Goal: Task Accomplishment & Management: Use online tool/utility

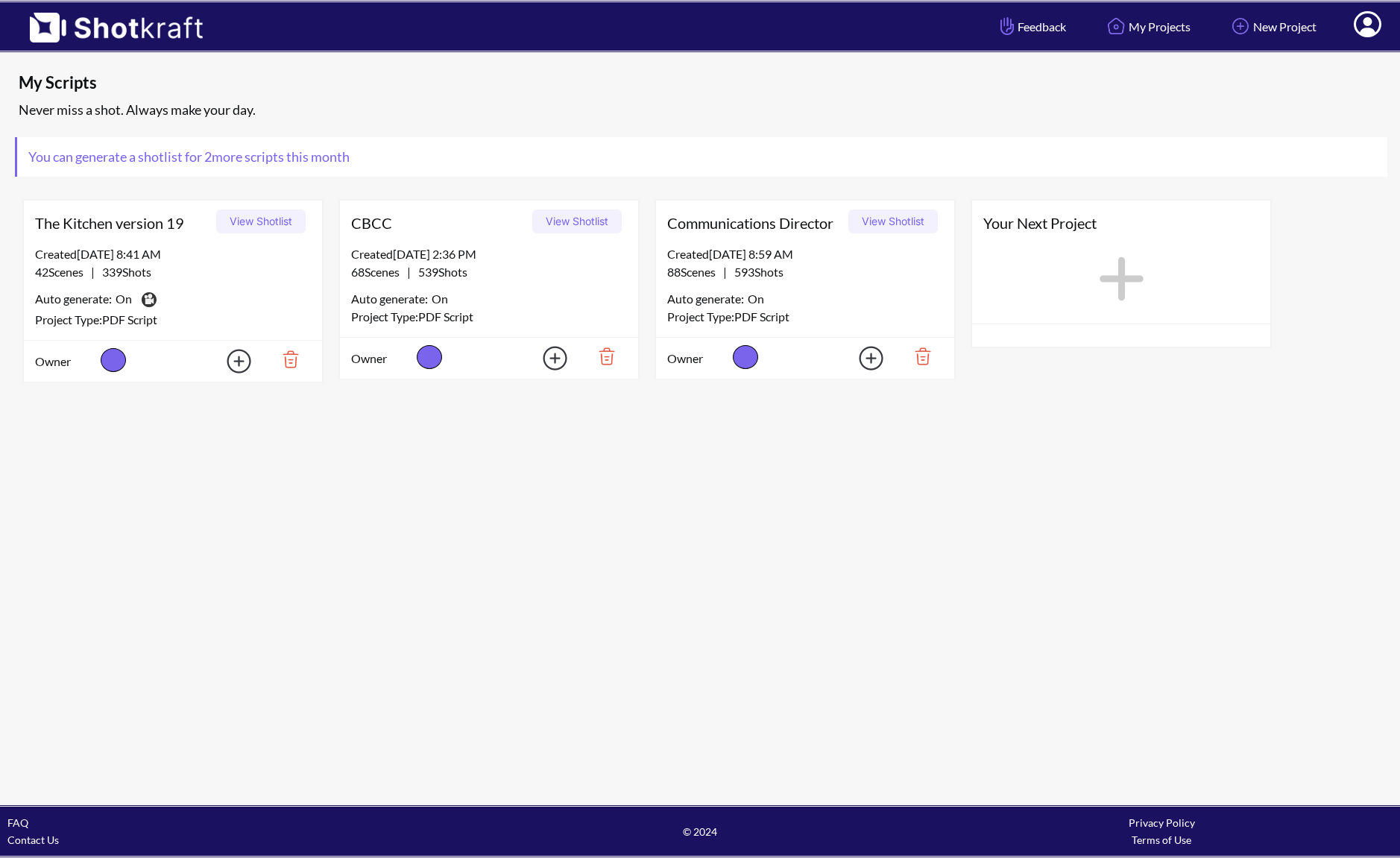
click at [814, 281] on div "Created [DATE] 8:59 AM 88 Scenes | 593 Shots Auto generate: On Project Type: PD…" at bounding box center [805, 291] width 298 height 92
click at [882, 220] on button "View Shotlist" at bounding box center [892, 222] width 89 height 24
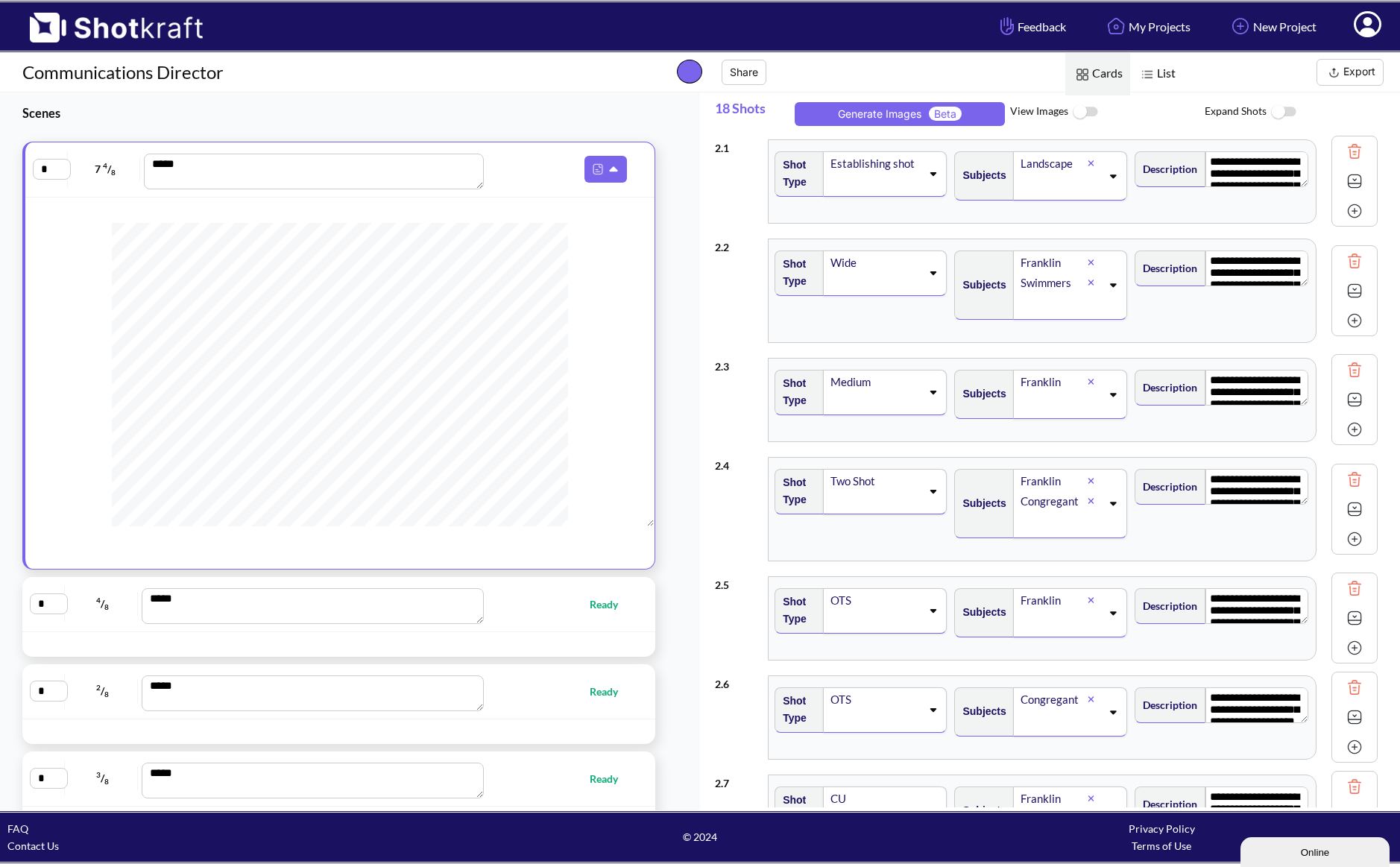
click at [1091, 111] on img at bounding box center [1084, 112] width 33 height 32
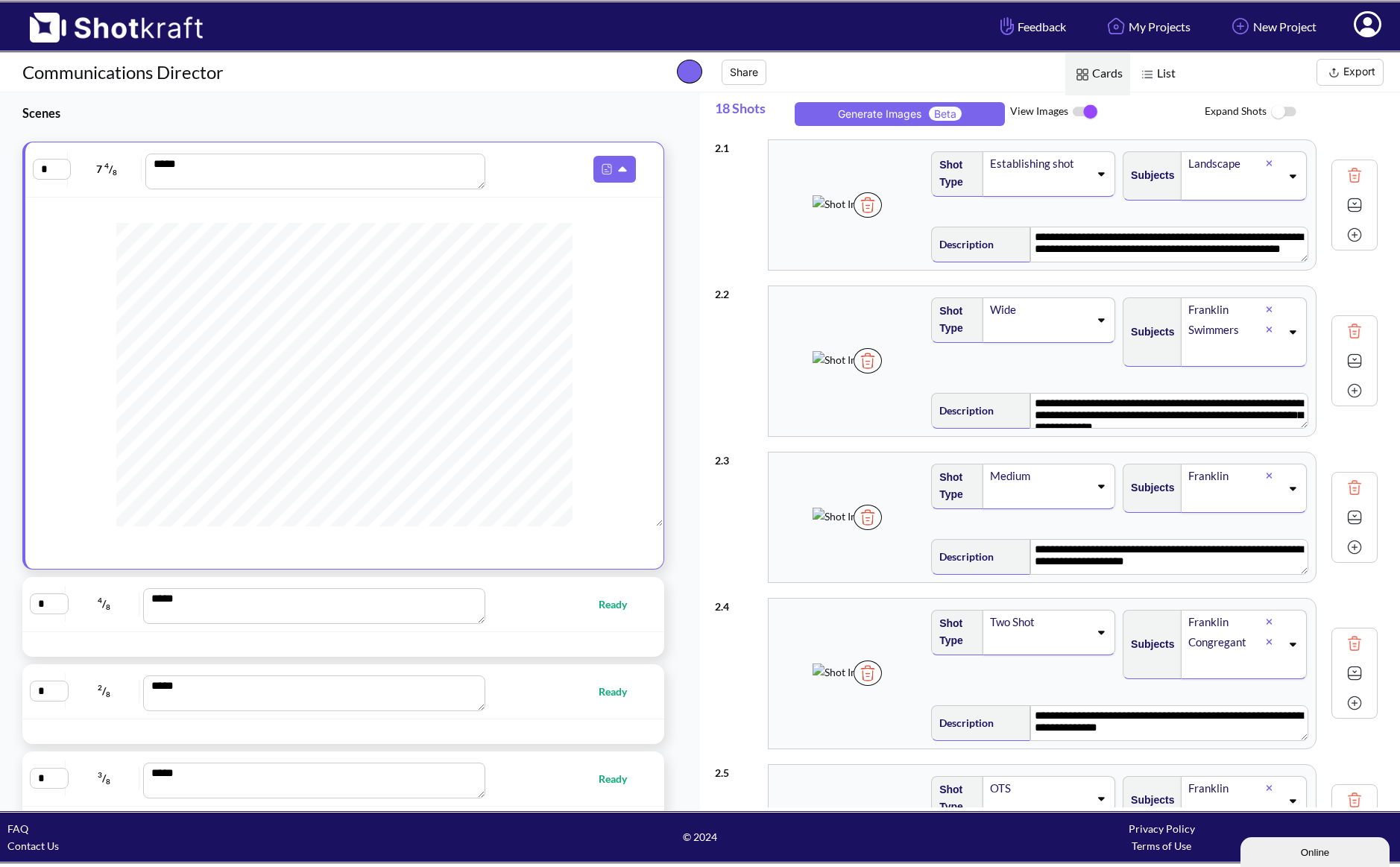
click at [625, 602] on span "Ready" at bounding box center [620, 604] width 43 height 18
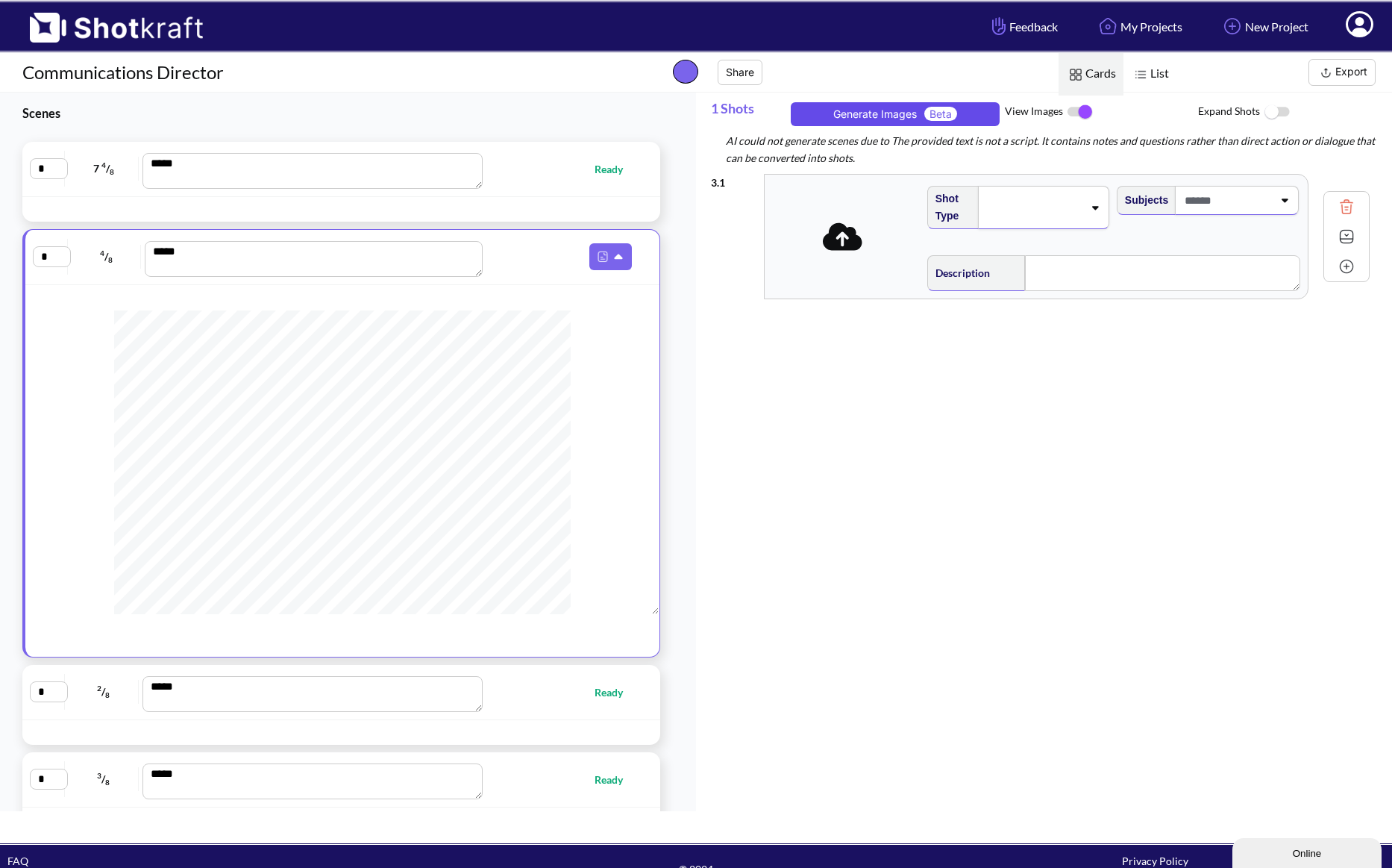
drag, startPoint x: 943, startPoint y: 111, endPoint x: 858, endPoint y: 123, distance: 85.8
click at [858, 123] on button "Generate Images Beta" at bounding box center [895, 114] width 209 height 24
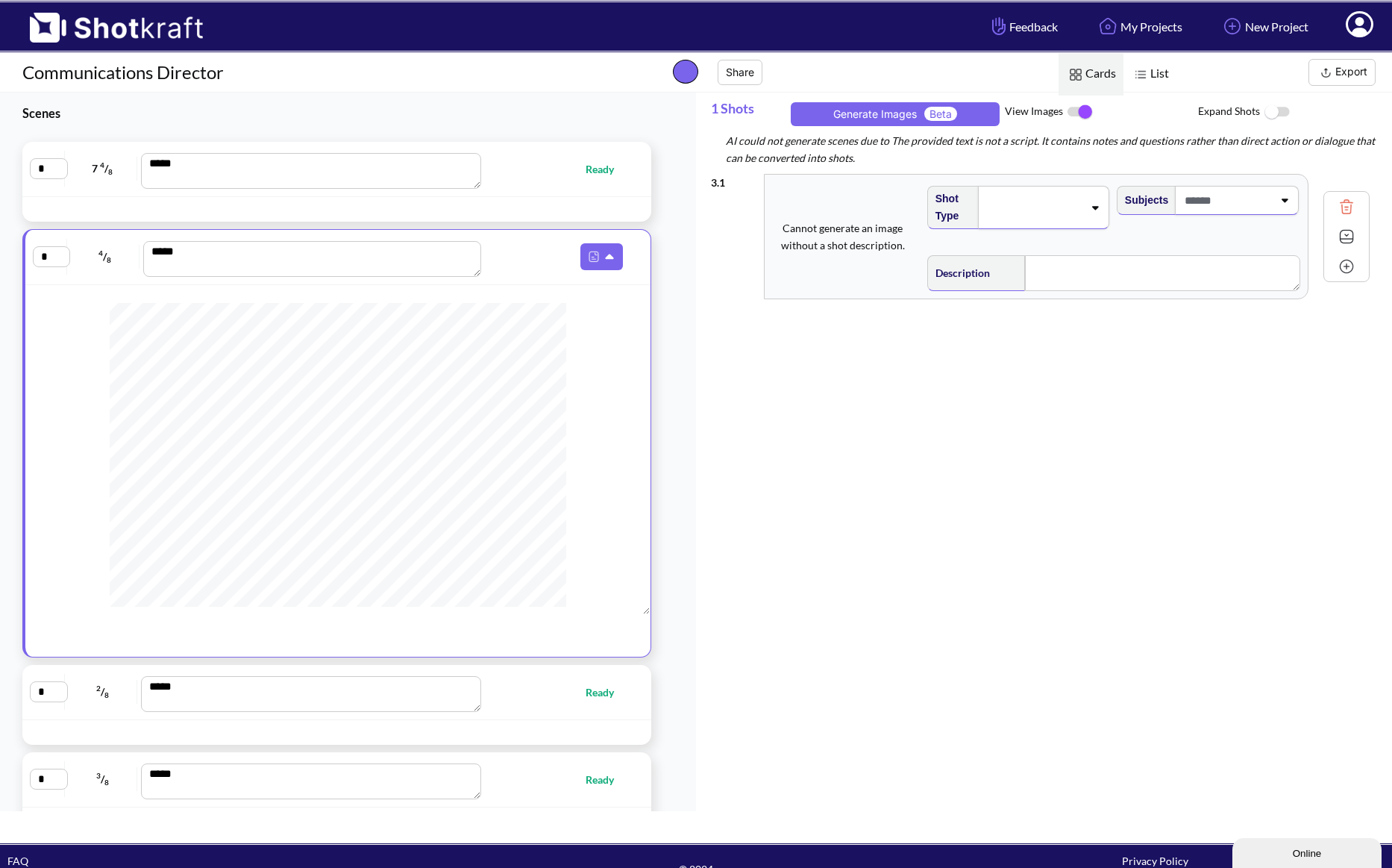
click at [1340, 69] on button "Export" at bounding box center [1343, 73] width 67 height 27
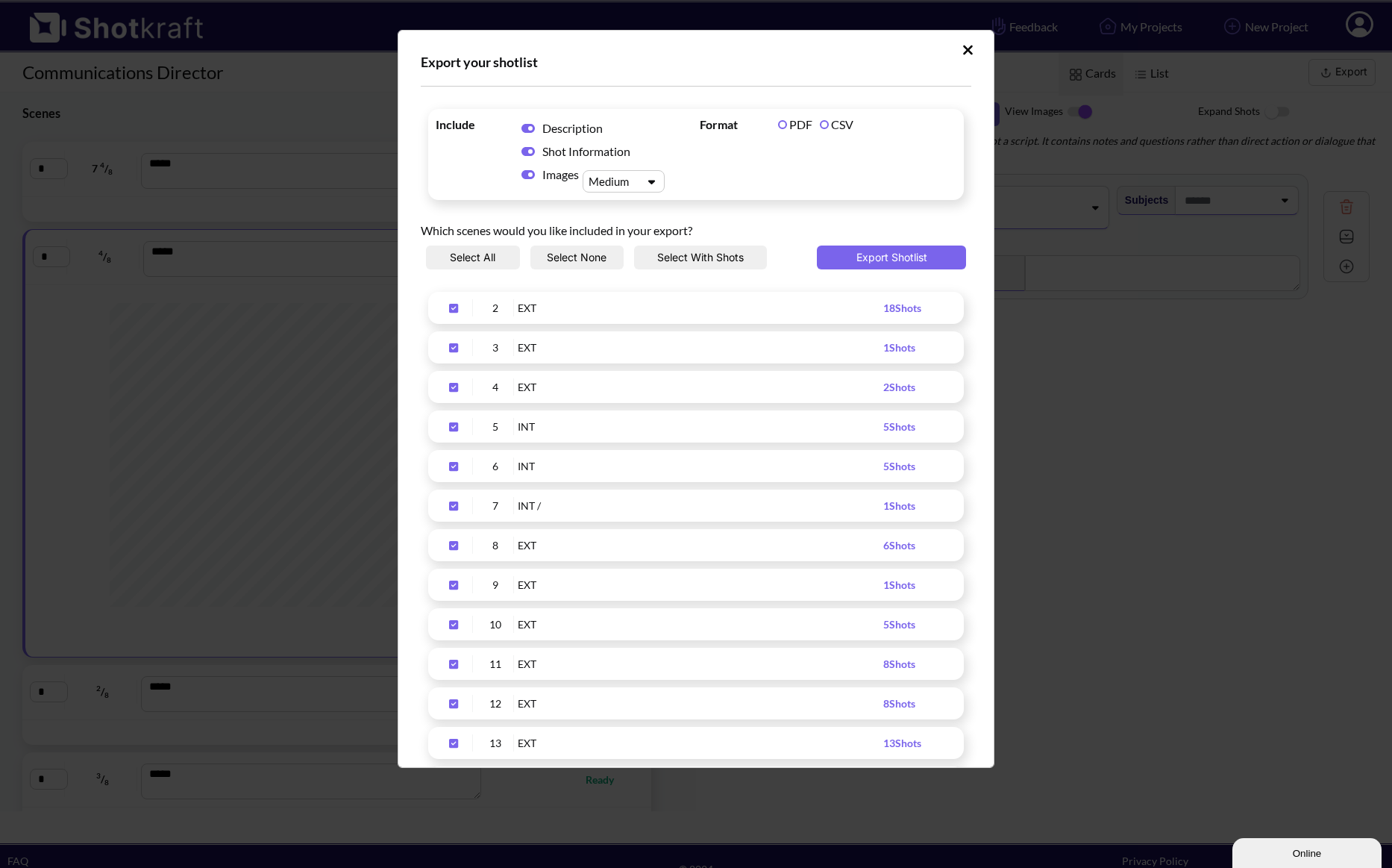
click at [556, 262] on button "Select None" at bounding box center [578, 258] width 94 height 24
click at [452, 310] on icon "Upload Script" at bounding box center [454, 308] width 24 height 10
click at [451, 342] on icon "Upload Script" at bounding box center [454, 347] width 24 height 10
click at [454, 382] on icon "Upload Script" at bounding box center [454, 387] width 24 height 10
click at [450, 421] on icon "Upload Script" at bounding box center [454, 426] width 24 height 10
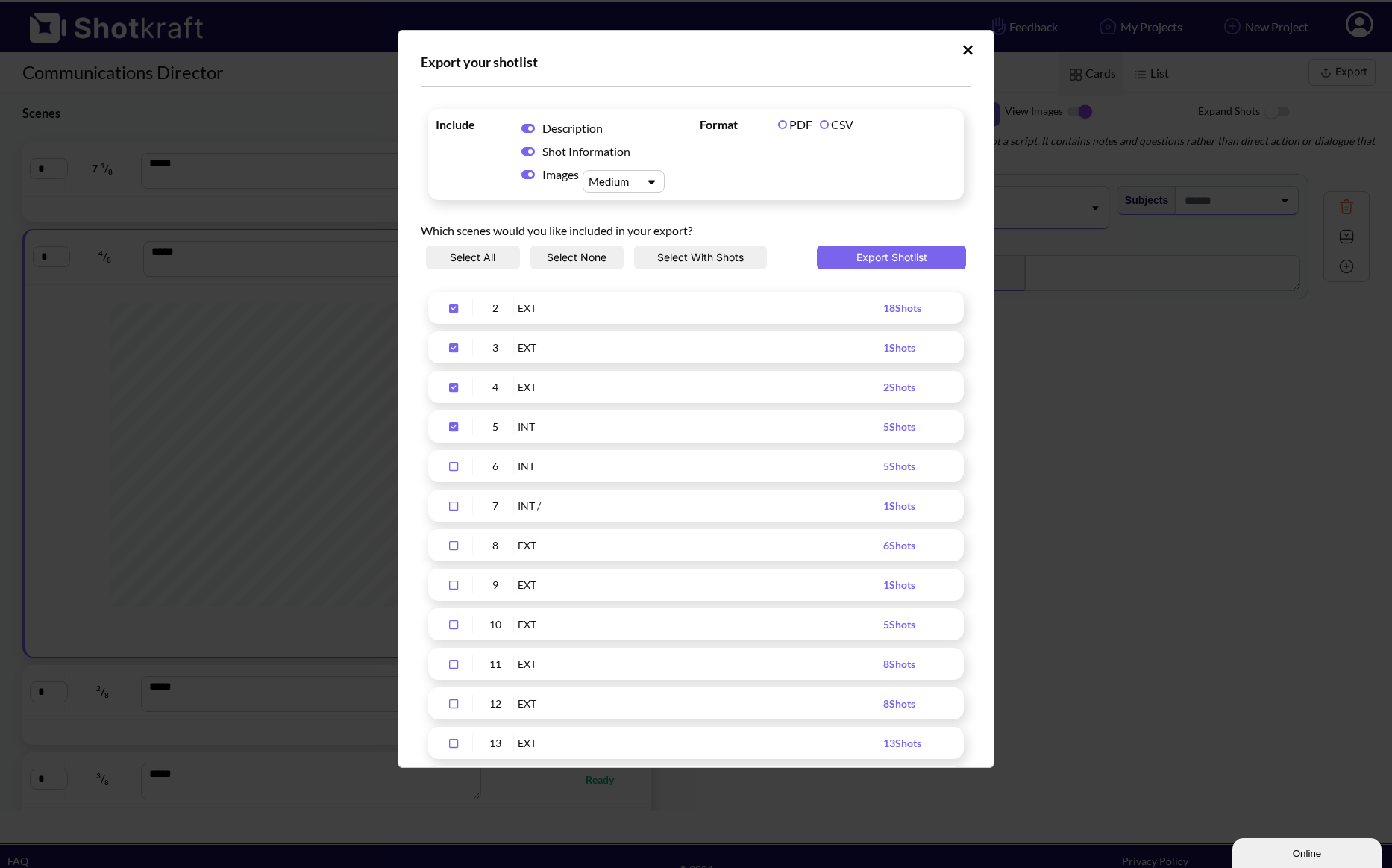
click at [452, 469] on icon "Upload Script" at bounding box center [454, 466] width 24 height 10
click at [451, 510] on icon "Upload Script" at bounding box center [453, 506] width 9 height 9
click at [452, 540] on icon "Upload Script" at bounding box center [454, 545] width 24 height 10
click at [454, 594] on div "9 EXT 1 Shots" at bounding box center [696, 585] width 536 height 32
click at [453, 587] on icon "Upload Script" at bounding box center [454, 585] width 24 height 10
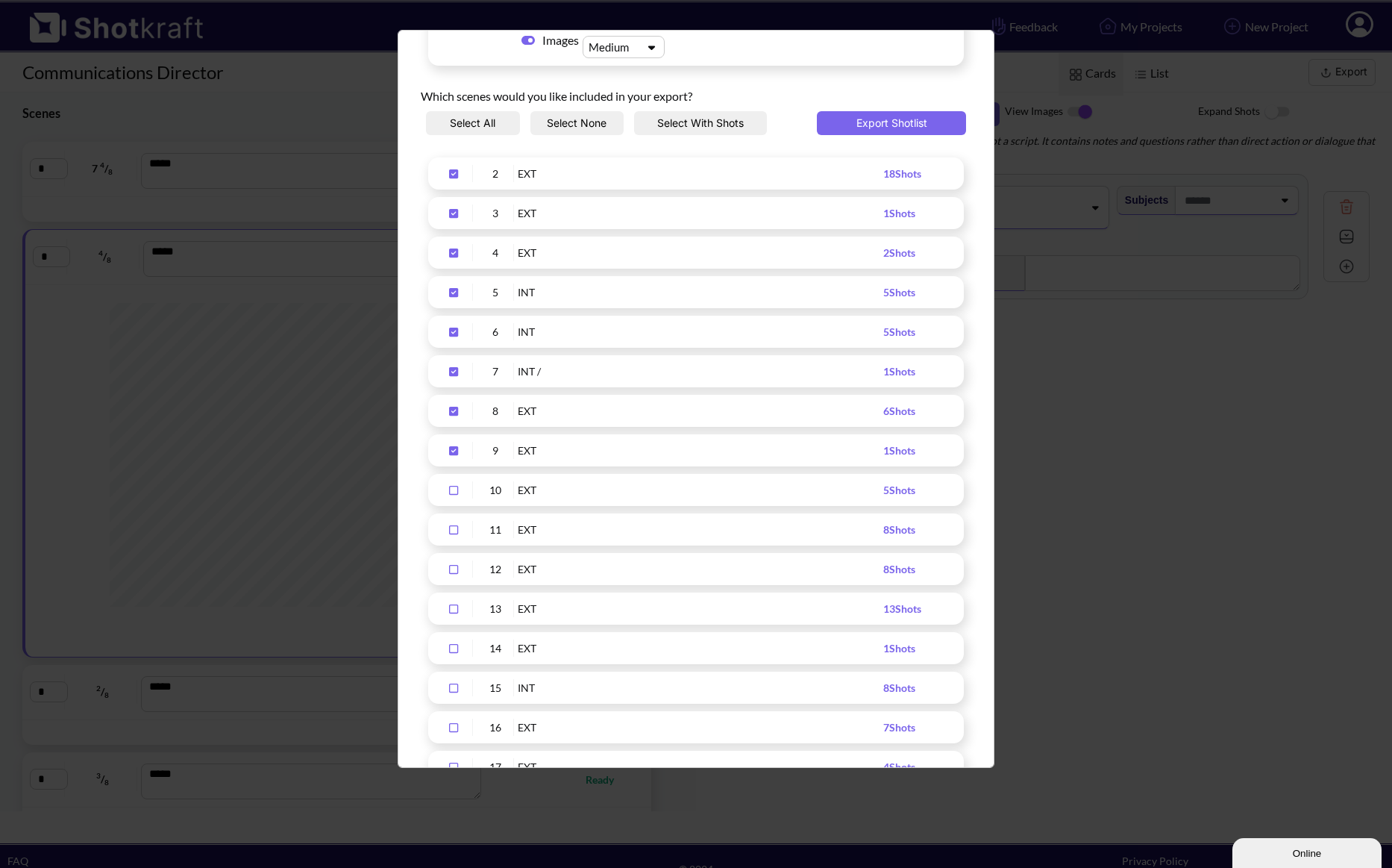
scroll to position [143, 0]
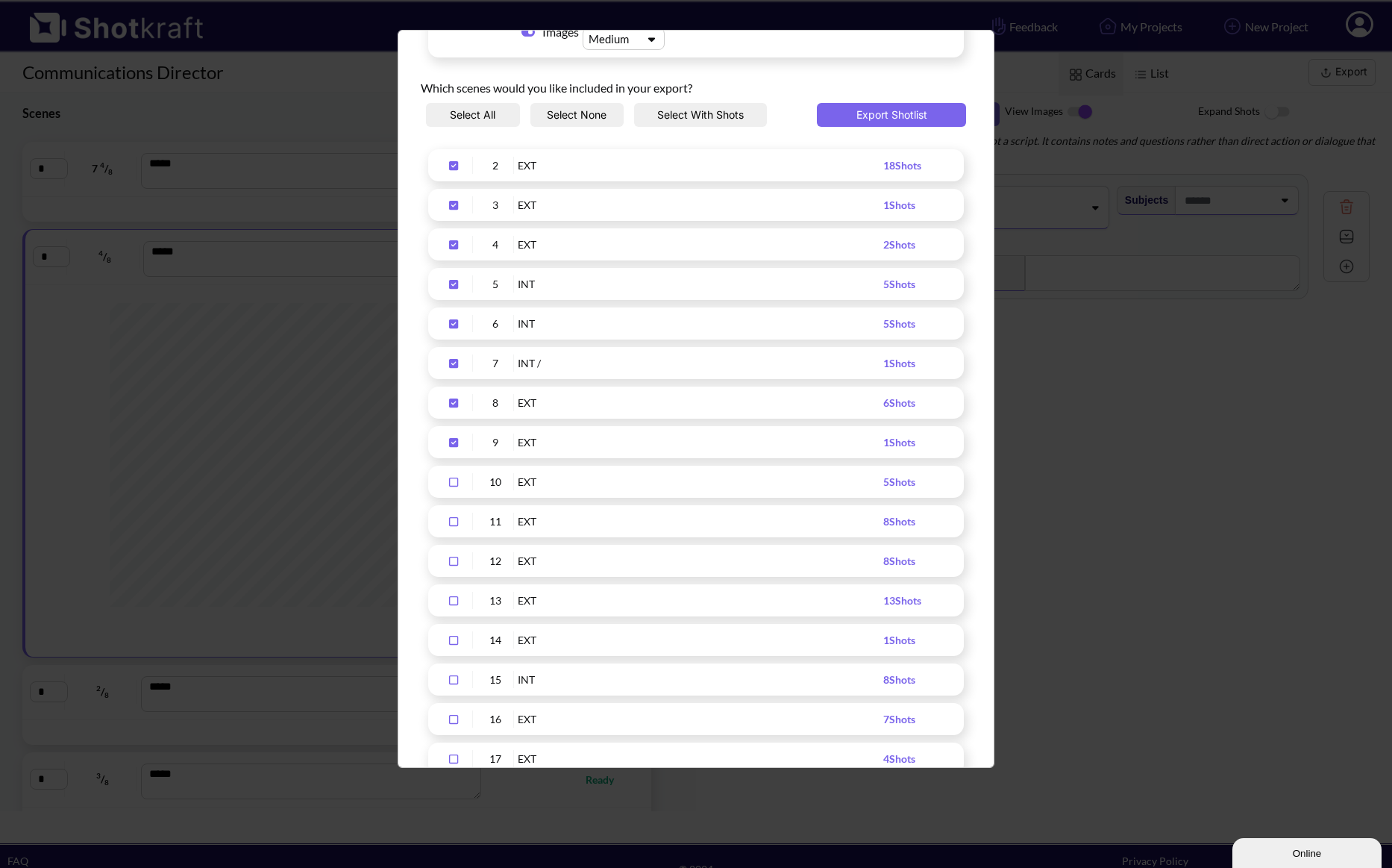
click at [452, 483] on icon "Upload Script" at bounding box center [454, 482] width 24 height 10
click at [452, 519] on icon "Upload Script" at bounding box center [454, 521] width 24 height 10
click at [452, 552] on div "Upload Script" at bounding box center [454, 561] width 37 height 18
click at [451, 598] on icon "Upload Script" at bounding box center [454, 600] width 24 height 10
click at [884, 118] on button "Export Shotlist" at bounding box center [891, 115] width 149 height 24
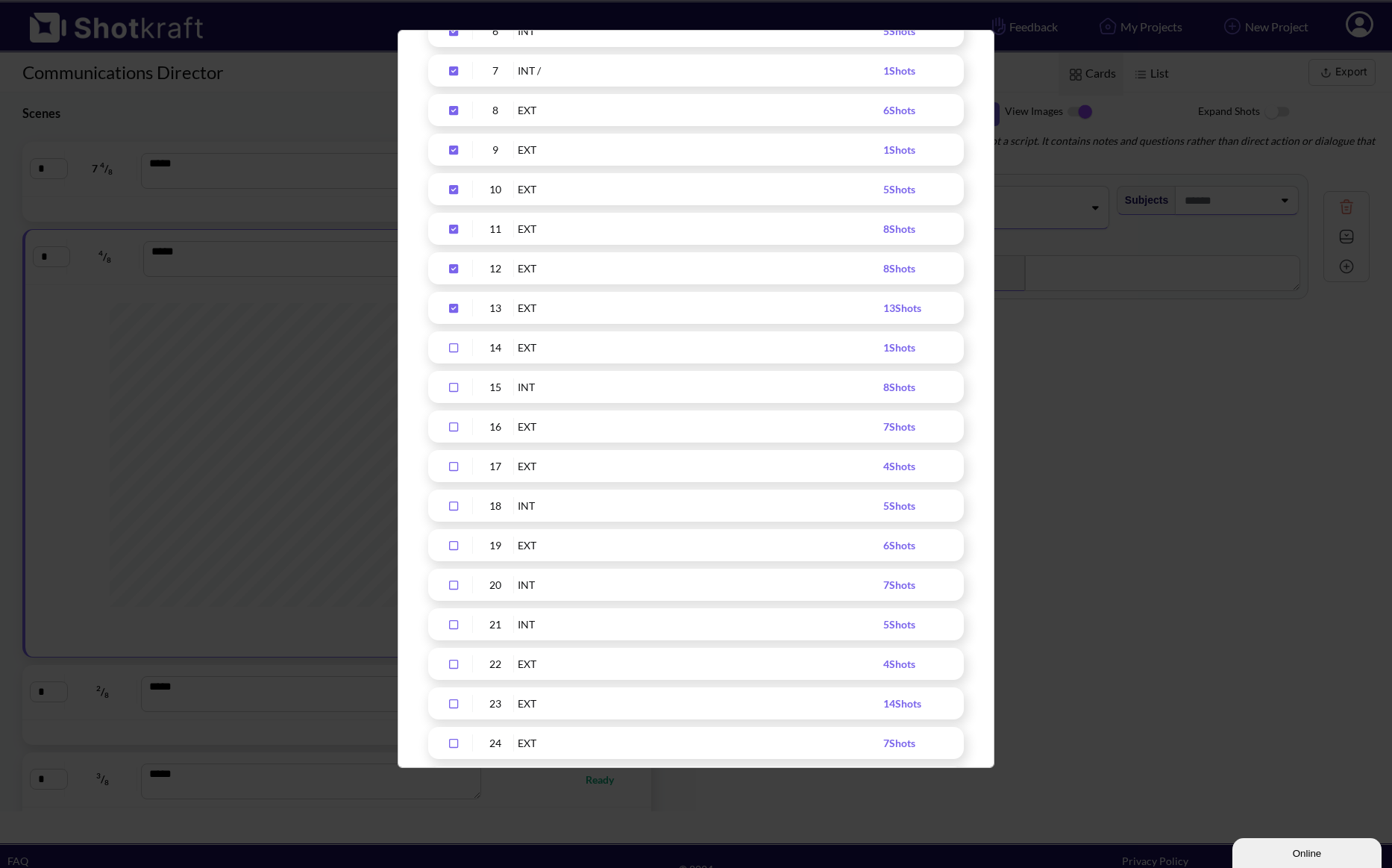
scroll to position [456, 0]
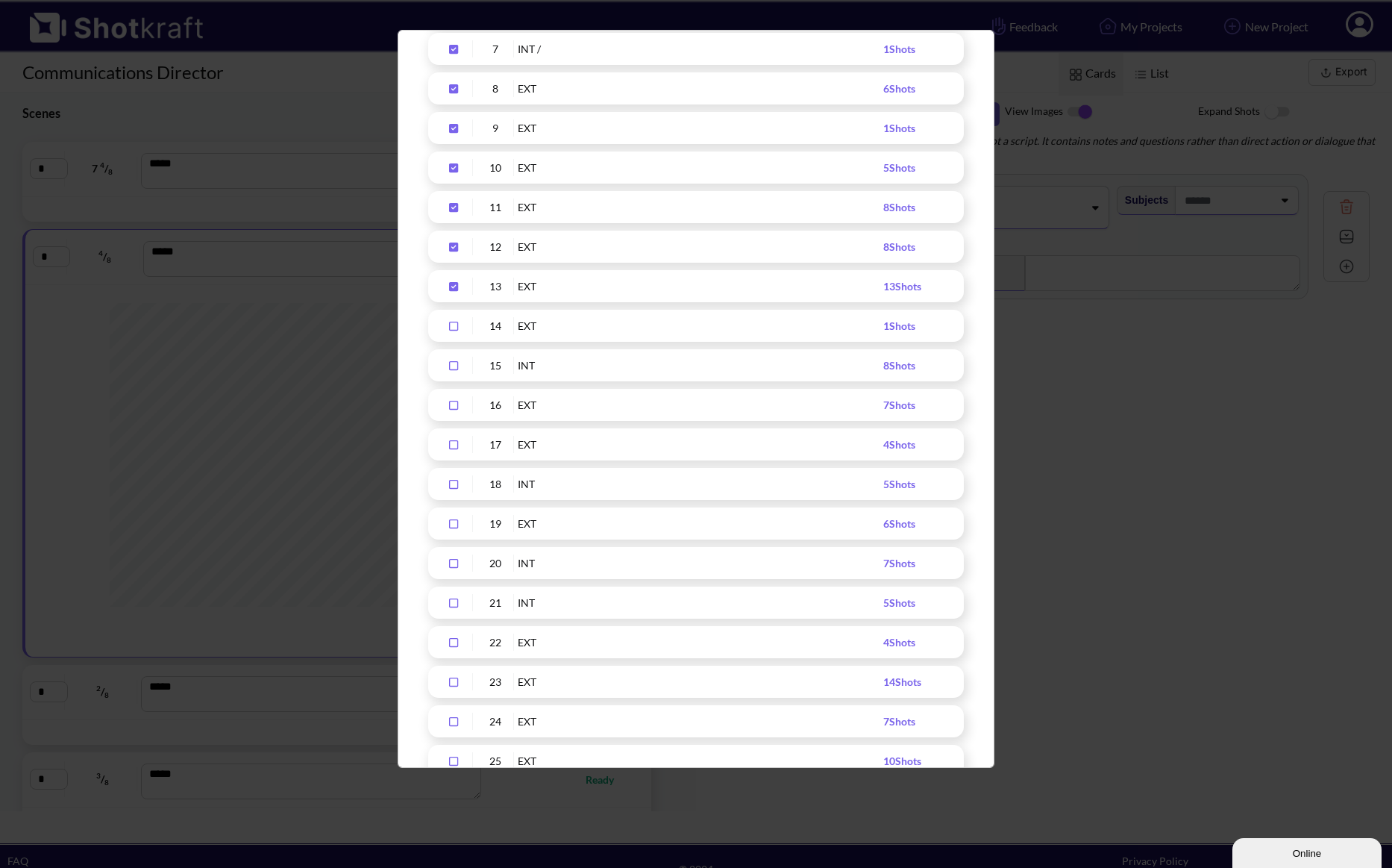
click at [448, 329] on icon "Upload Script" at bounding box center [454, 326] width 24 height 10
click at [448, 355] on div "15 INT 8 Shots" at bounding box center [696, 365] width 536 height 32
click at [452, 369] on icon "Upload Script" at bounding box center [454, 365] width 24 height 10
click at [452, 397] on div "Upload Script" at bounding box center [454, 405] width 37 height 18
click at [453, 440] on icon "Upload Script" at bounding box center [454, 444] width 24 height 10
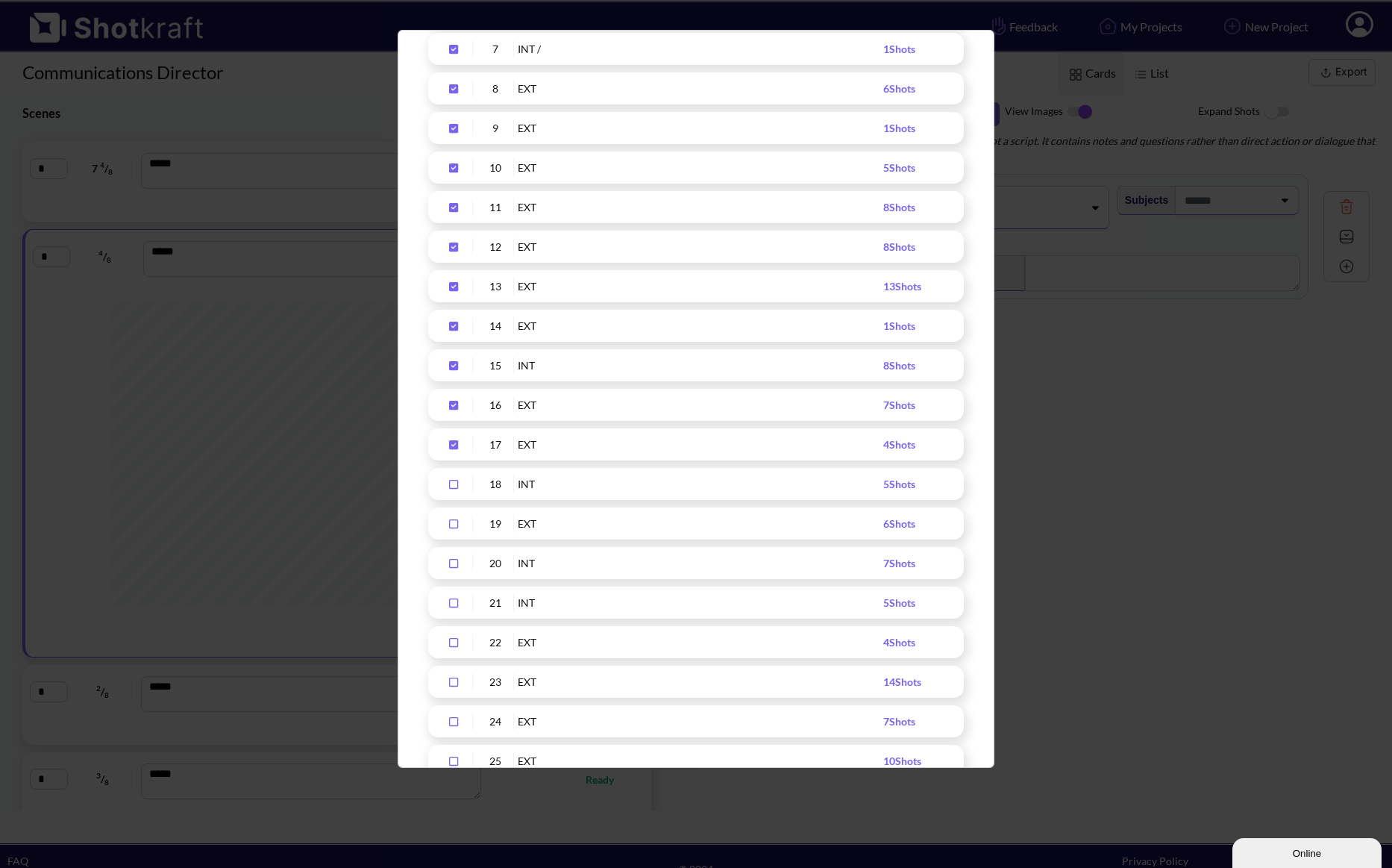
click at [450, 478] on div "Upload Script" at bounding box center [454, 484] width 37 height 18
click at [450, 521] on icon "Upload Script" at bounding box center [453, 523] width 9 height 9
click at [451, 564] on icon "Upload Script" at bounding box center [454, 563] width 24 height 10
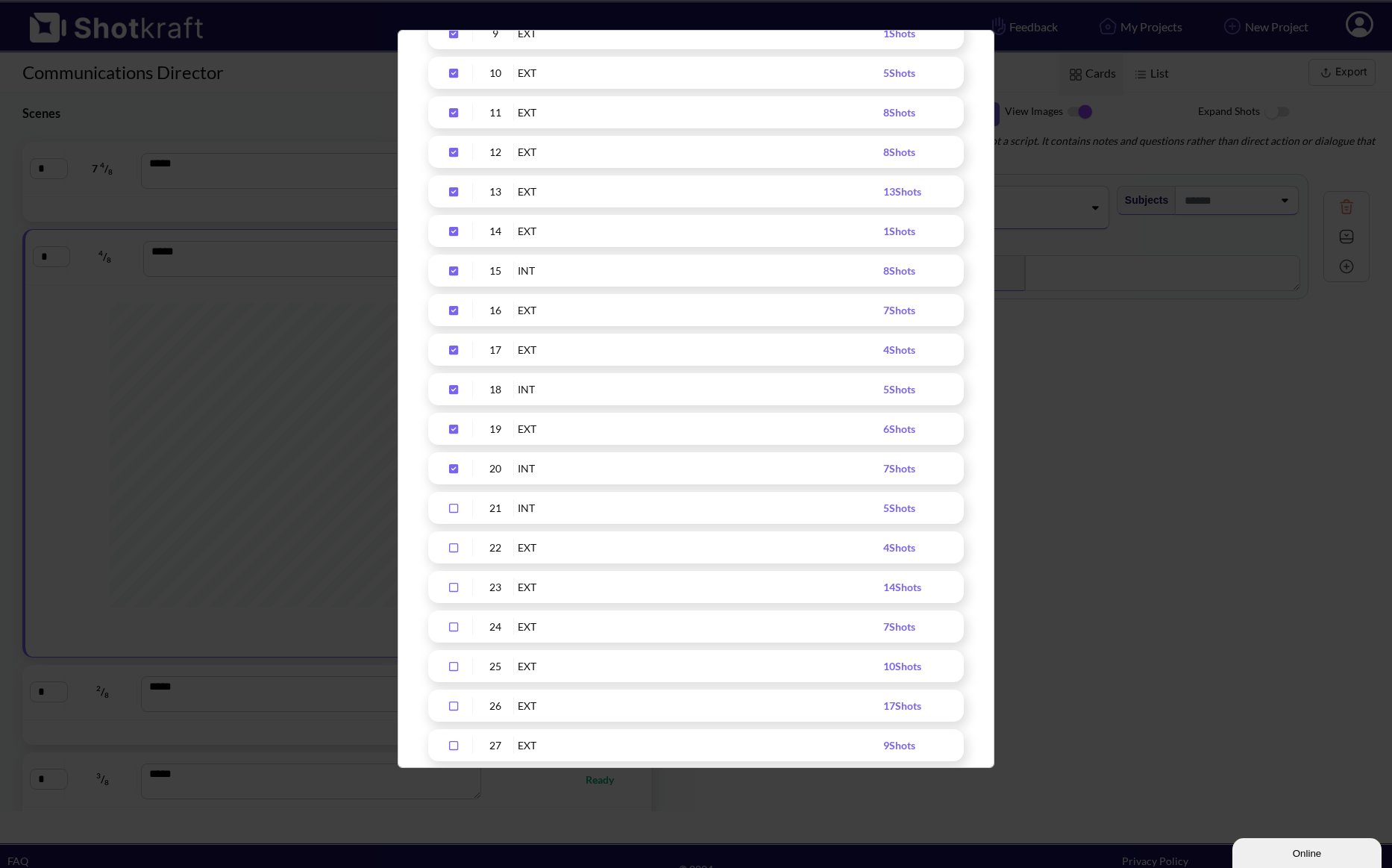
scroll to position [586, 0]
click at [450, 470] on icon "Upload Script" at bounding box center [453, 473] width 9 height 9
click at [451, 508] on icon "Upload Script" at bounding box center [454, 513] width 24 height 10
click at [452, 553] on icon "Upload Script" at bounding box center [454, 553] width 24 height 10
click at [453, 585] on div "Upload Script" at bounding box center [454, 592] width 37 height 18
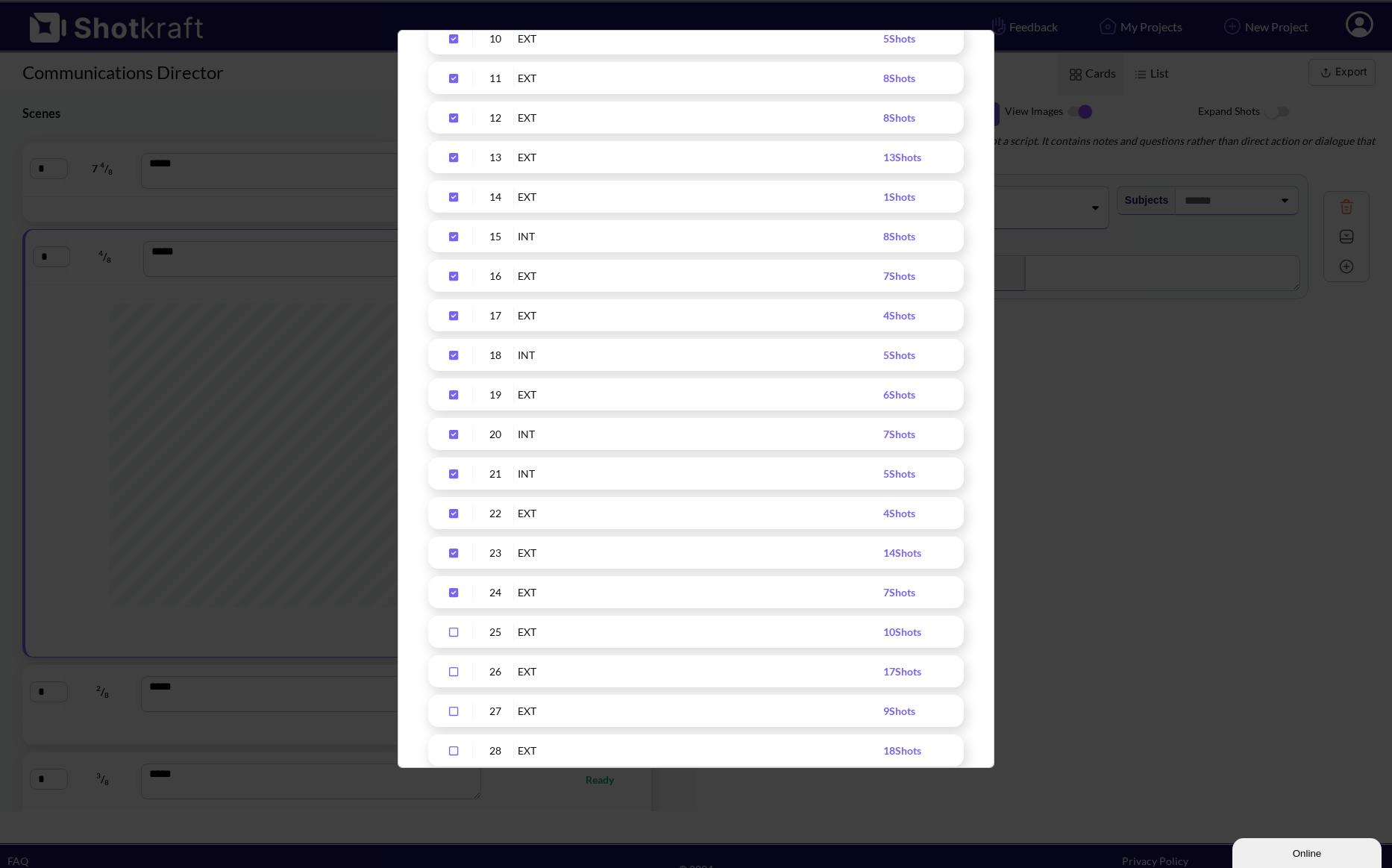
click at [455, 631] on icon "Upload Script" at bounding box center [454, 632] width 24 height 10
click at [452, 598] on icon "Upload Script" at bounding box center [454, 599] width 24 height 10
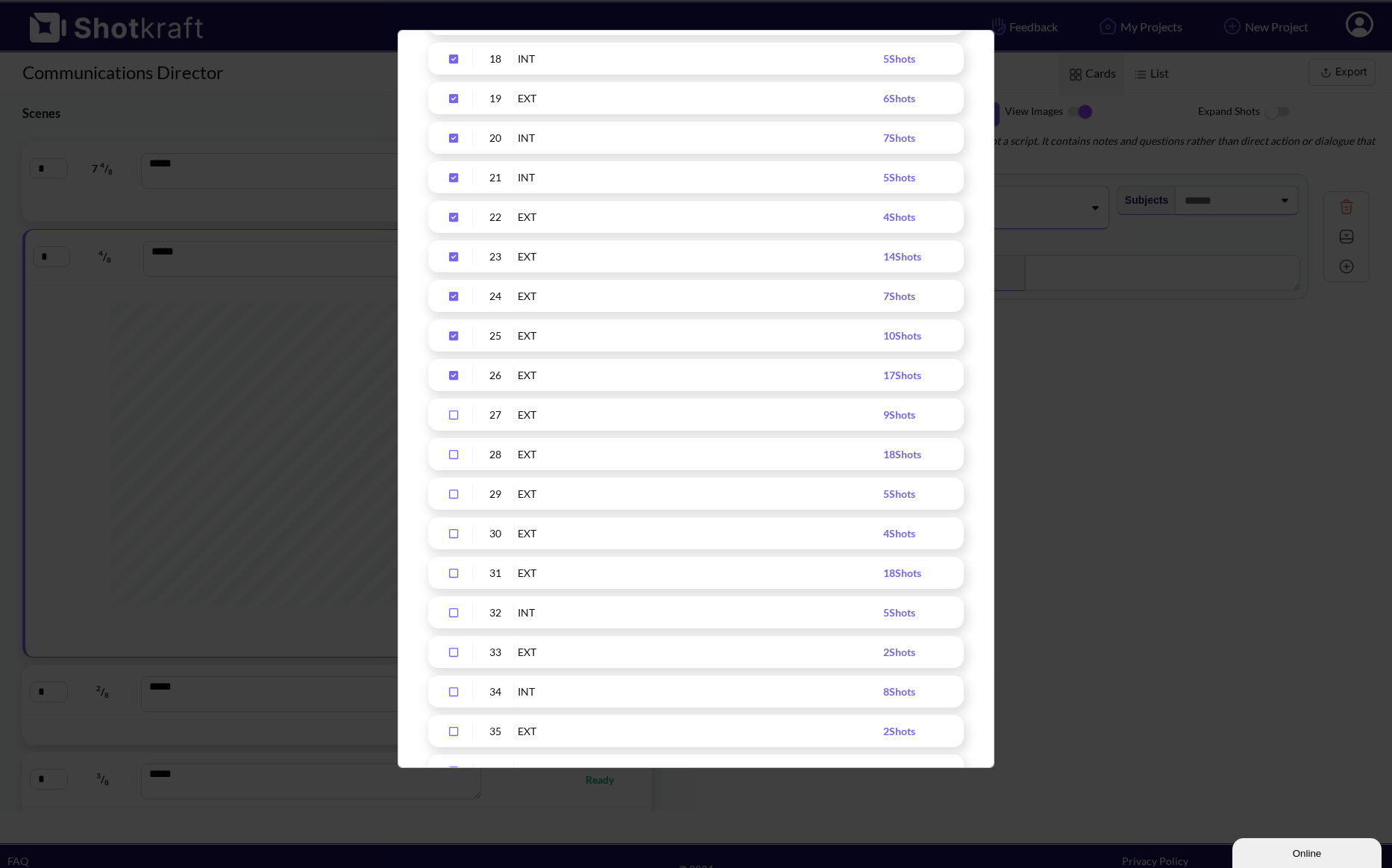
scroll to position [906, 0]
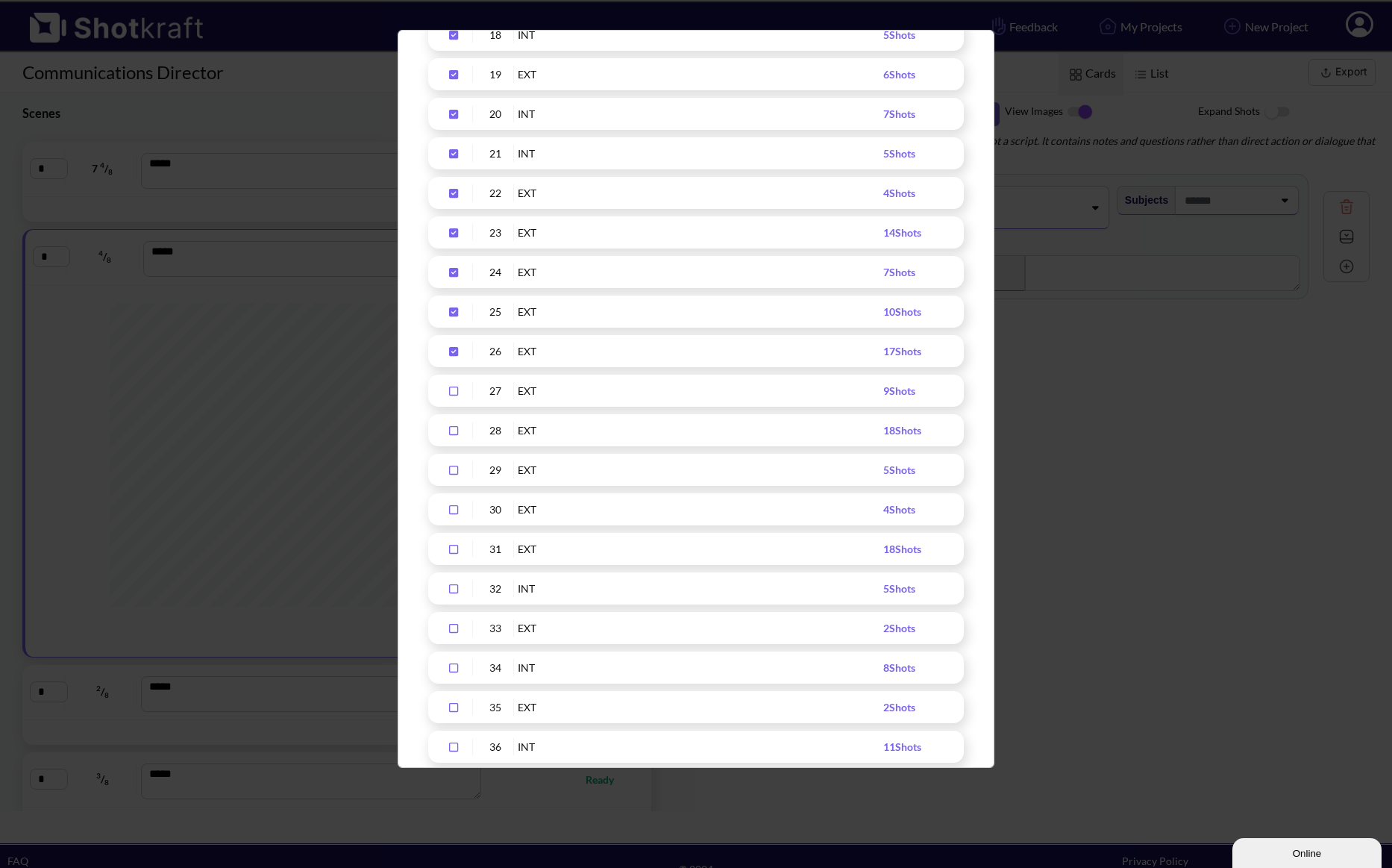
click at [456, 353] on icon "Upload Script" at bounding box center [453, 351] width 9 height 9
click at [456, 353] on icon "Upload Script" at bounding box center [454, 351] width 24 height 10
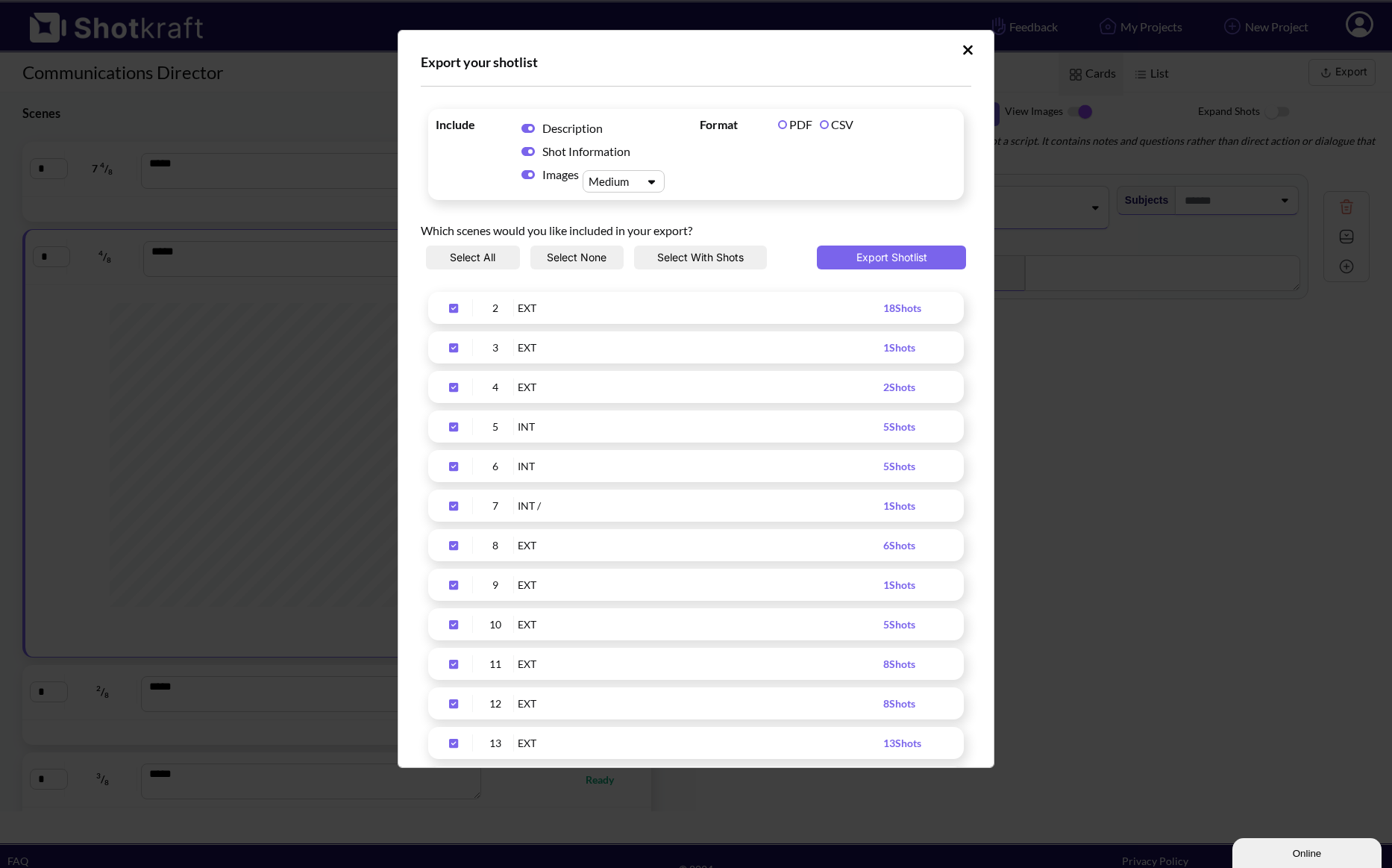
scroll to position [0, 0]
click at [876, 258] on button "Export Shotlist" at bounding box center [891, 258] width 149 height 24
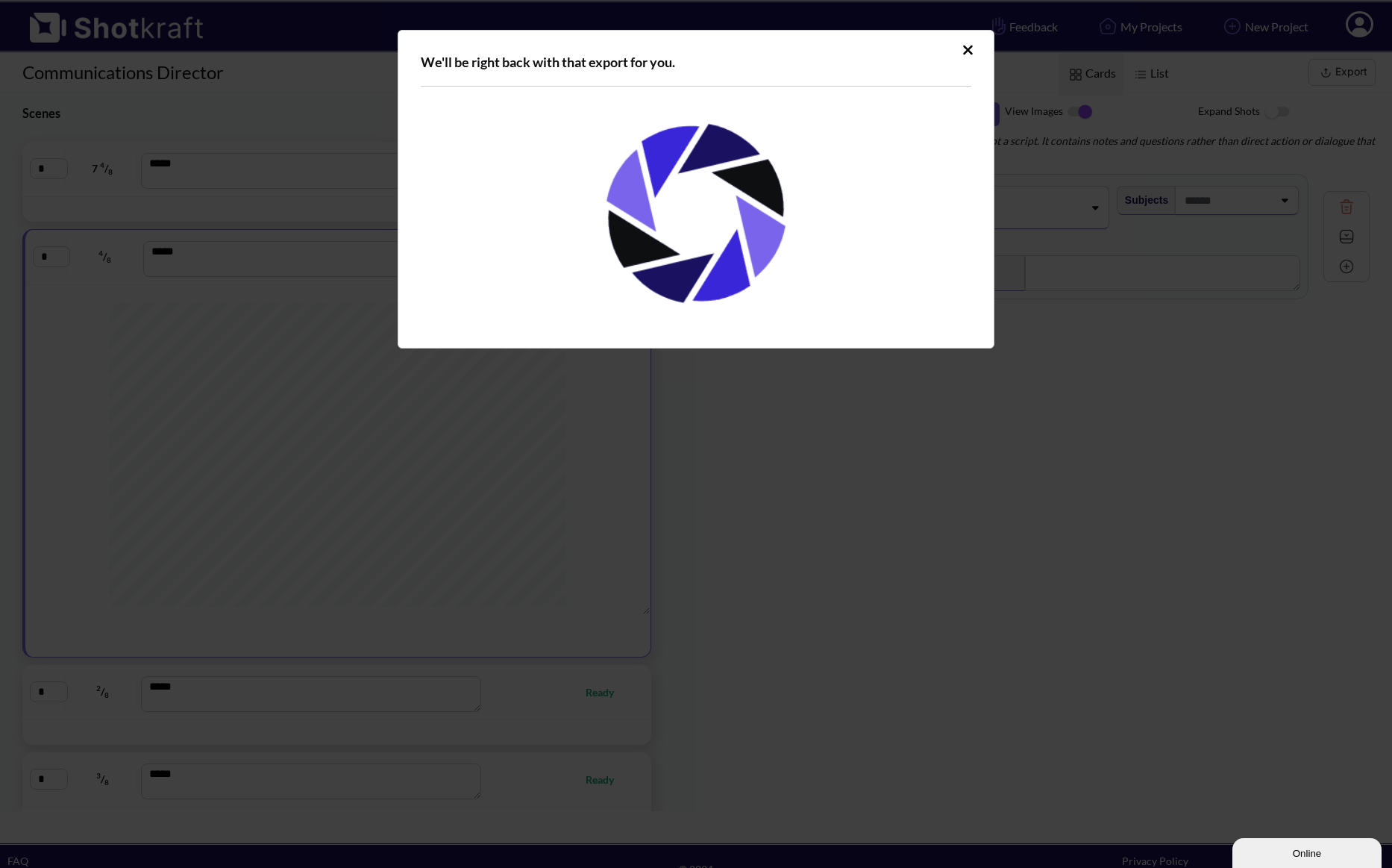
click at [968, 45] on icon "Upload Script" at bounding box center [968, 49] width 11 height 15
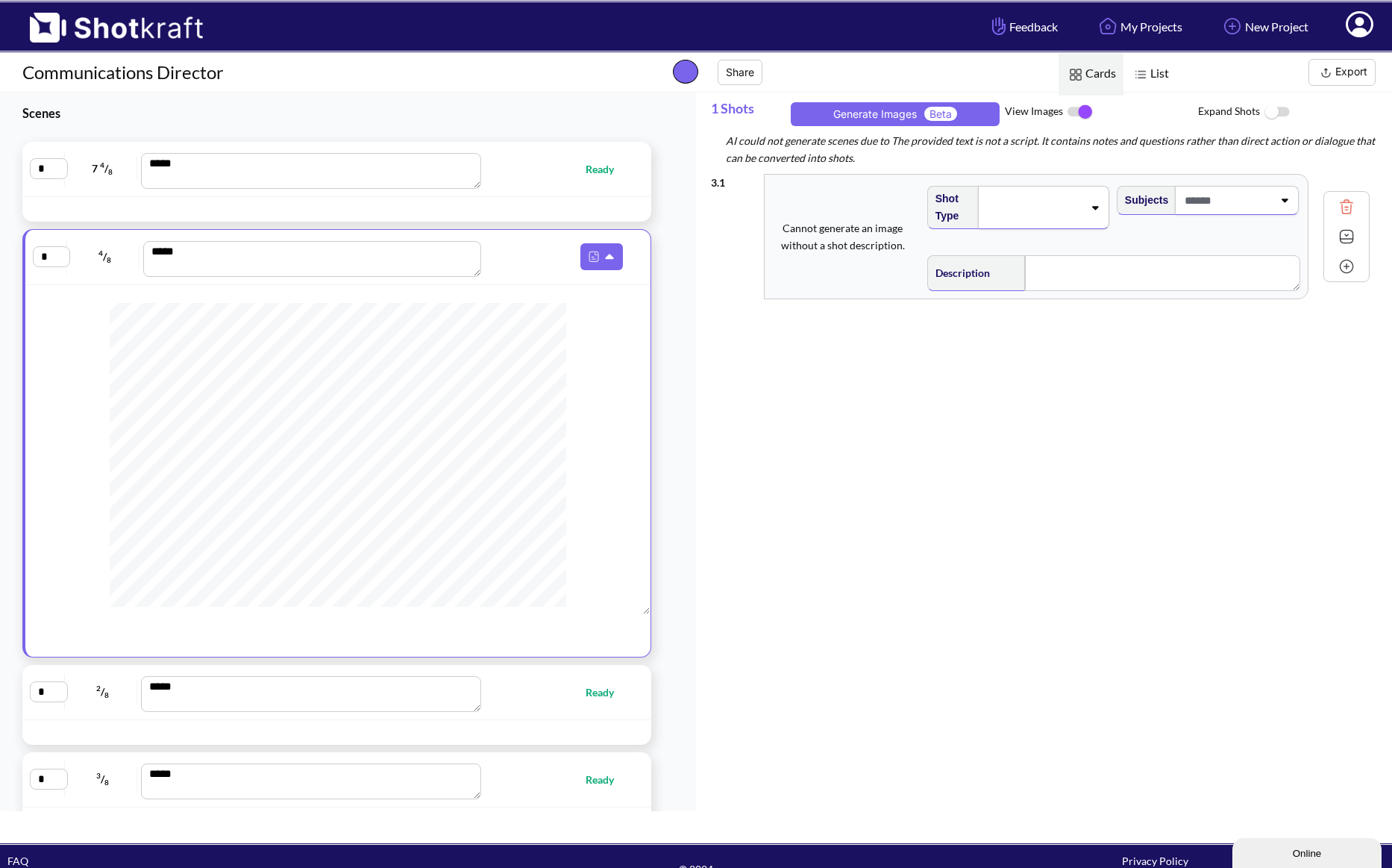
click at [1344, 69] on button "Export" at bounding box center [1343, 73] width 67 height 27
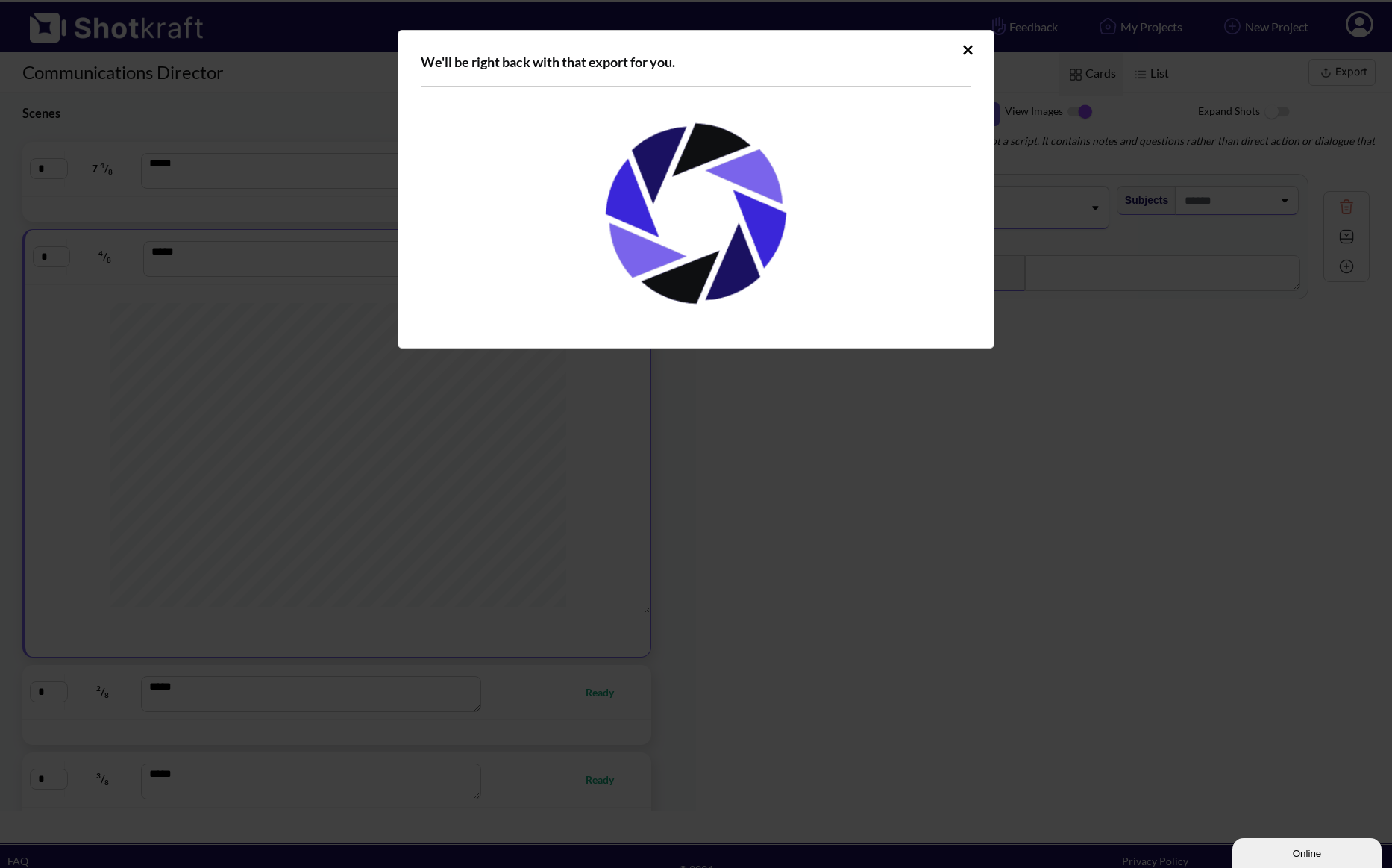
click at [873, 468] on div "We'll be right back with that export for you." at bounding box center [696, 434] width 1392 height 868
